Goal: Task Accomplishment & Management: Complete application form

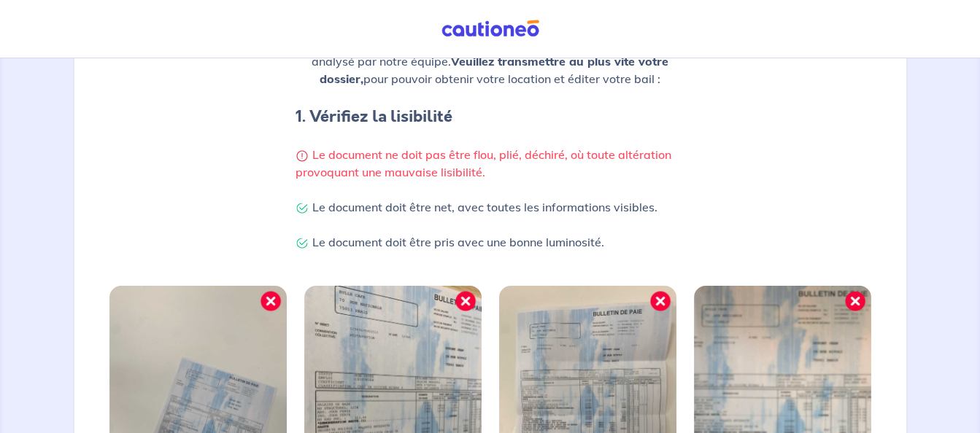
scroll to position [73, 0]
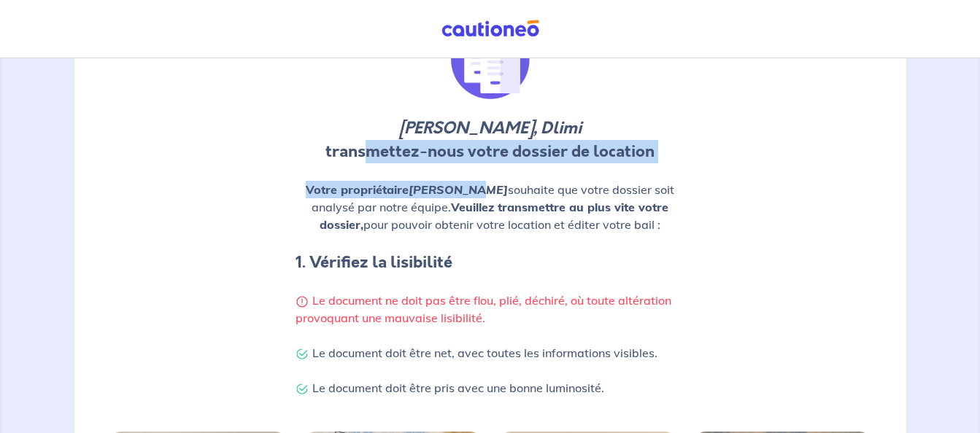
drag, startPoint x: 368, startPoint y: 142, endPoint x: 471, endPoint y: 176, distance: 108.2
click at [471, 176] on div "[PERSON_NAME], Dlimi transmettez-nous votre dossier de location Votre propriéta…" at bounding box center [490, 217] width 407 height 394
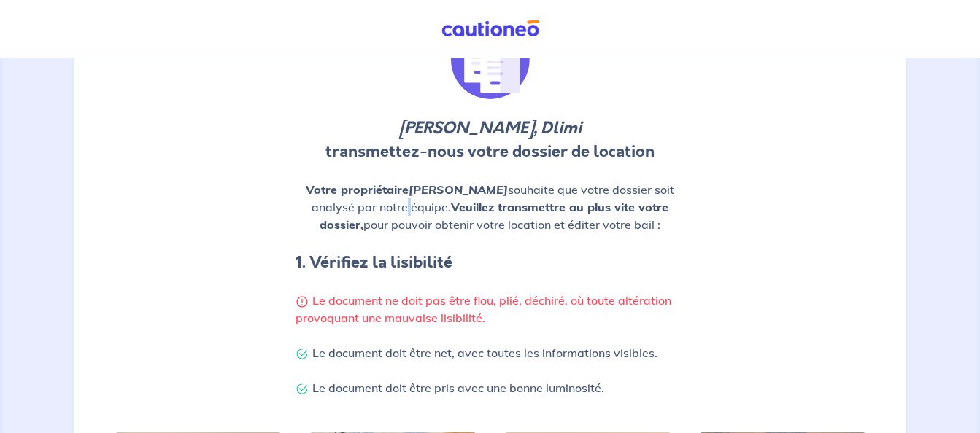
drag, startPoint x: 471, startPoint y: 176, endPoint x: 415, endPoint y: 200, distance: 60.4
click at [415, 200] on p "Votre propriétaire [PERSON_NAME] souhaite que votre dossier soit analysé par no…" at bounding box center [490, 207] width 390 height 53
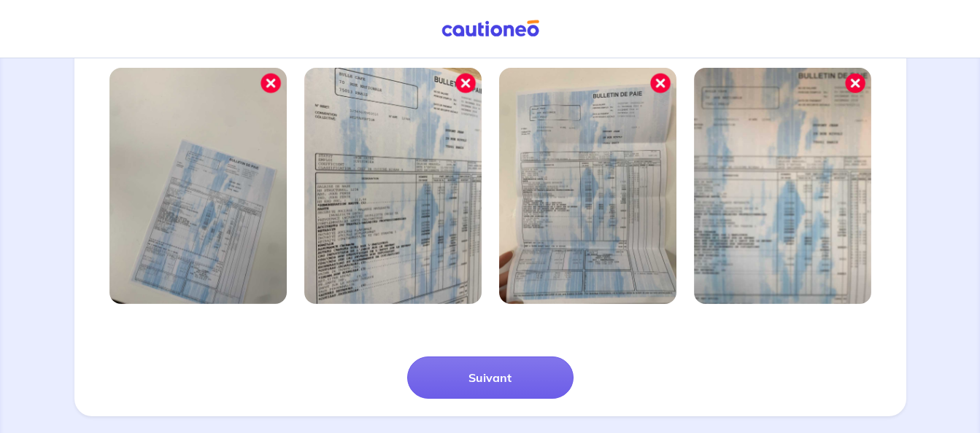
scroll to position [438, 0]
click at [535, 187] on img at bounding box center [587, 185] width 177 height 236
click at [186, 196] on img at bounding box center [197, 185] width 177 height 236
click at [827, 376] on div "Suivant" at bounding box center [490, 359] width 814 height 77
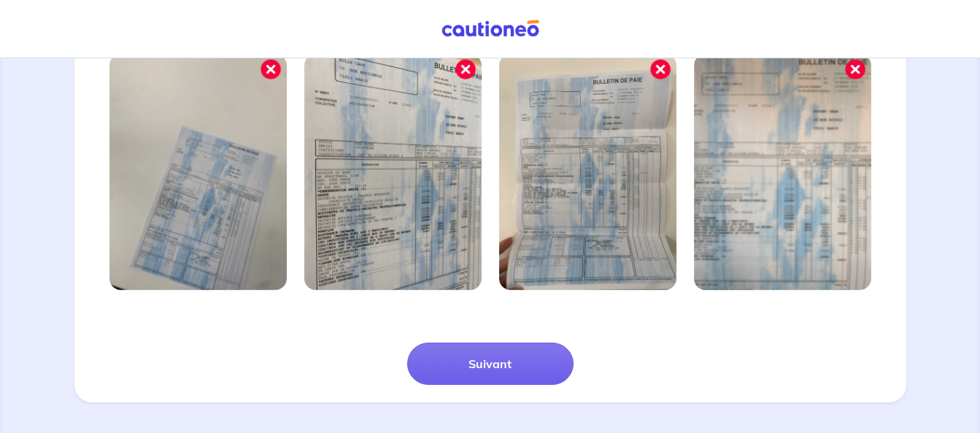
scroll to position [455, 0]
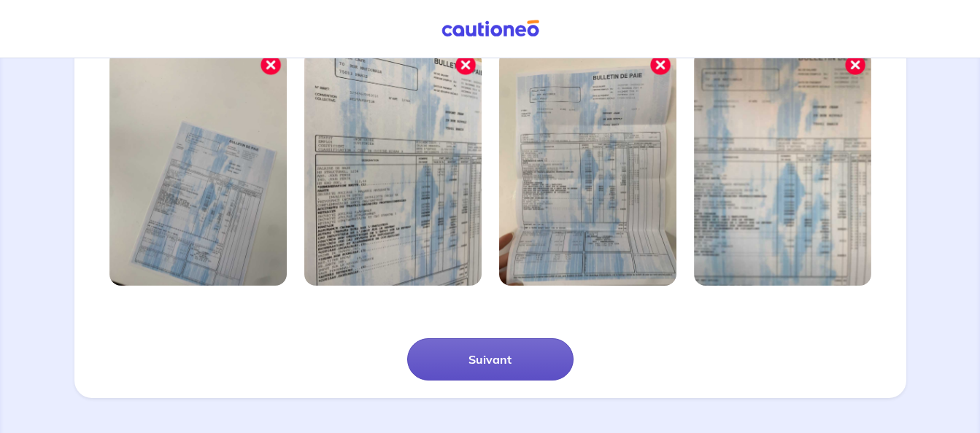
click at [561, 359] on button "Suivant" at bounding box center [490, 360] width 166 height 42
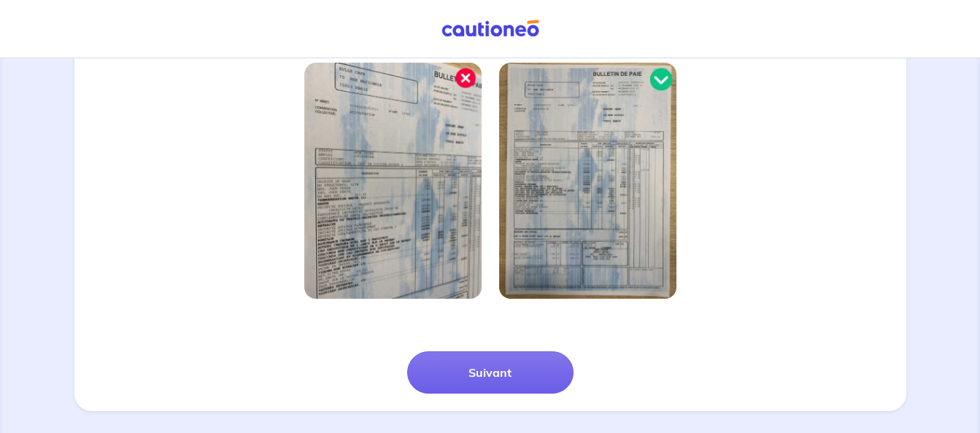
scroll to position [403, 0]
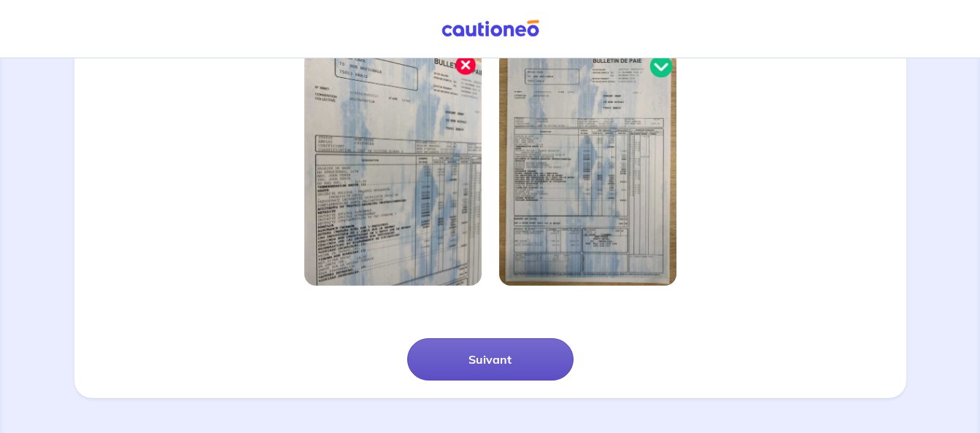
click at [549, 362] on button "Suivant" at bounding box center [490, 360] width 166 height 42
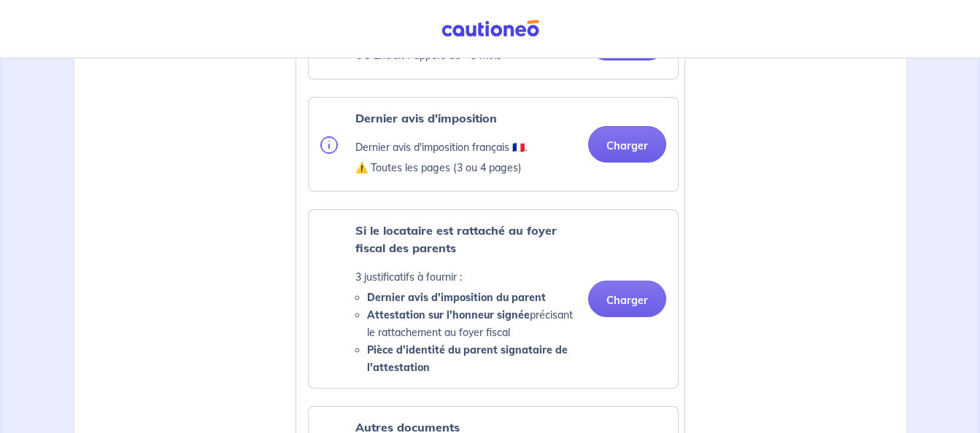
scroll to position [803, 0]
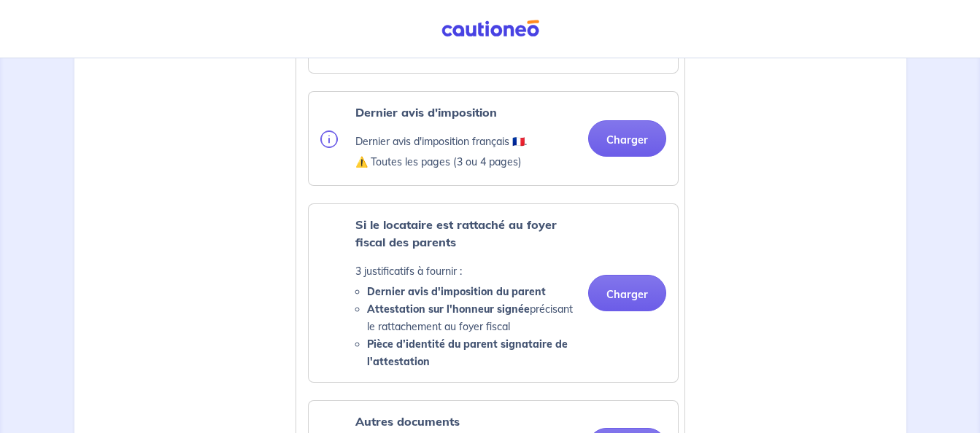
click at [806, 128] on div "Justificatifs locataire [PERSON_NAME] Pièce d’identité Carte nationale d'identi…" at bounding box center [490, 370] width 814 height 1459
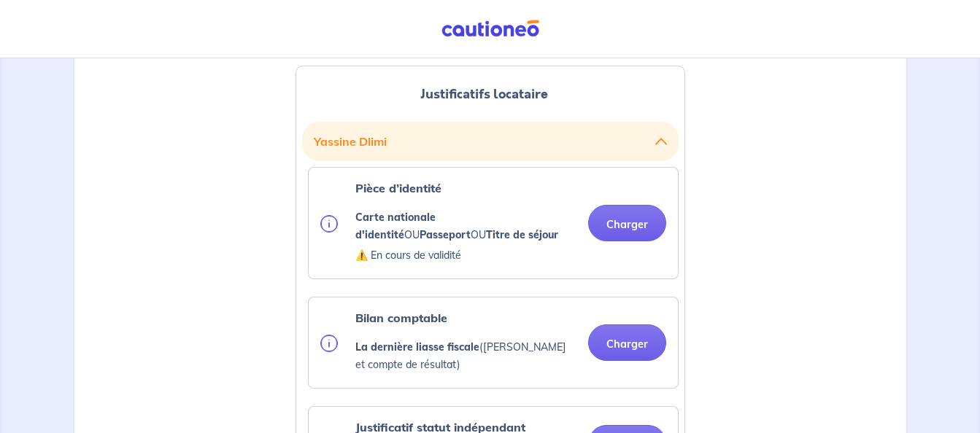
scroll to position [365, 0]
